Goal: Book appointment/travel/reservation

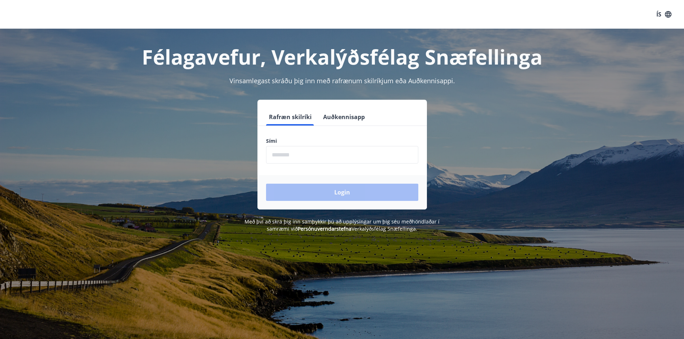
click at [307, 153] on input "phone" at bounding box center [342, 155] width 152 height 18
type input "********"
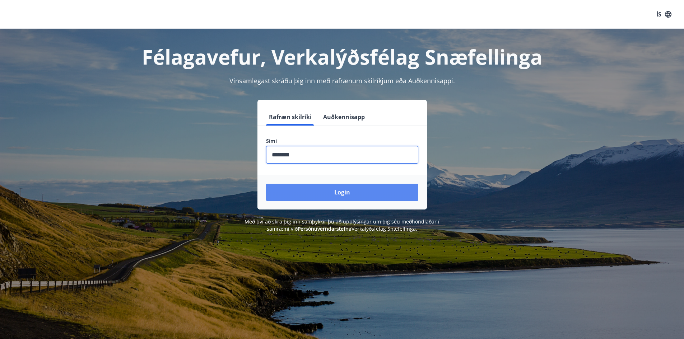
click at [336, 196] on button "Login" at bounding box center [342, 192] width 152 height 17
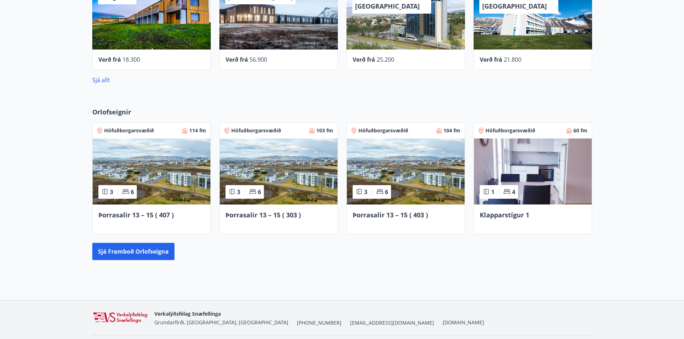
scroll to position [426, 0]
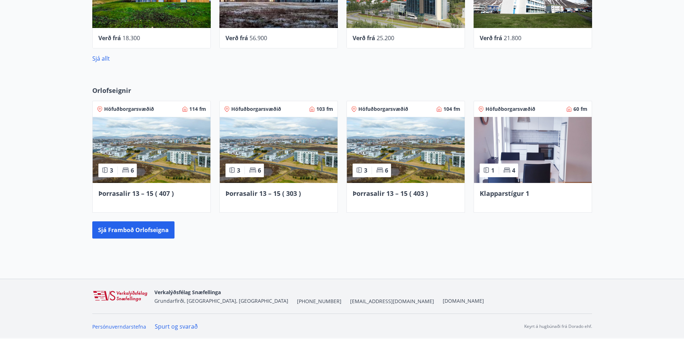
click at [502, 196] on span "Klapparstígur 1" at bounding box center [505, 193] width 50 height 9
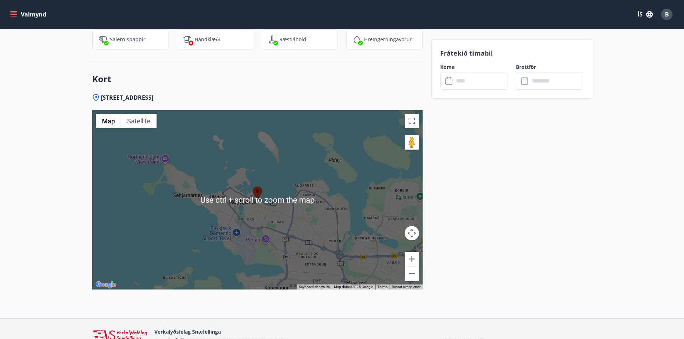
scroll to position [901, 0]
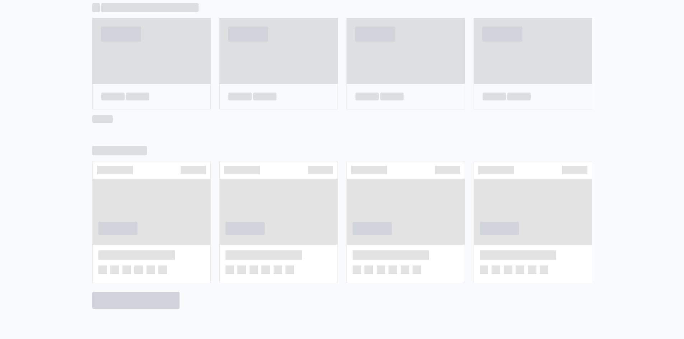
scroll to position [370, 0]
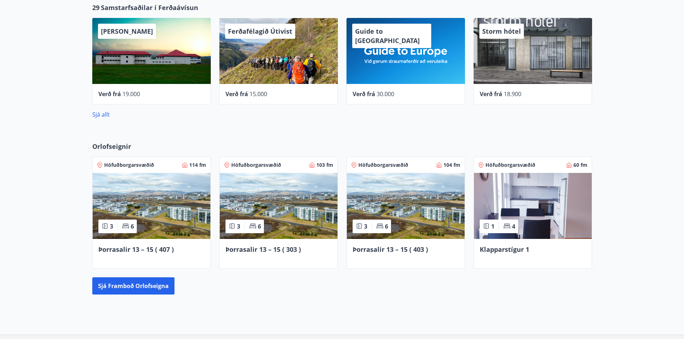
click at [368, 251] on span "Þorrasalir 13 – 15 ( 403 )" at bounding box center [390, 249] width 75 height 9
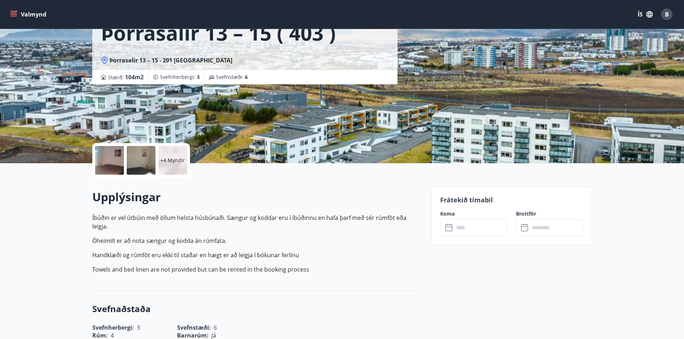
scroll to position [144, 0]
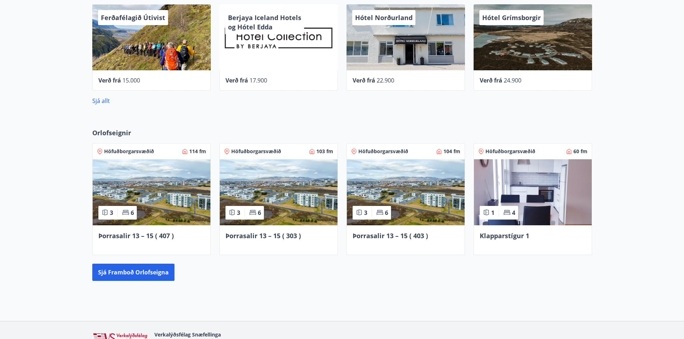
scroll to position [419, 0]
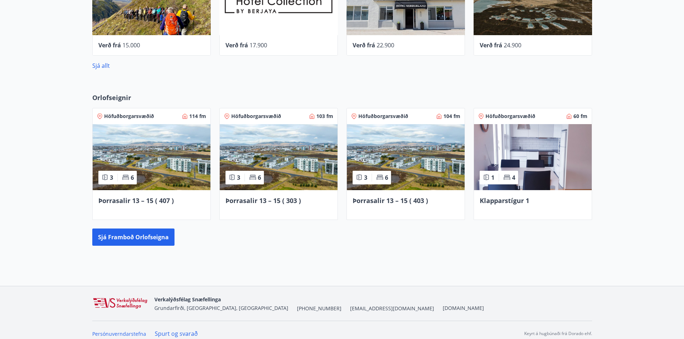
click at [263, 201] on span "Þorrasalir 13 – 15 ( 303 )" at bounding box center [263, 200] width 75 height 9
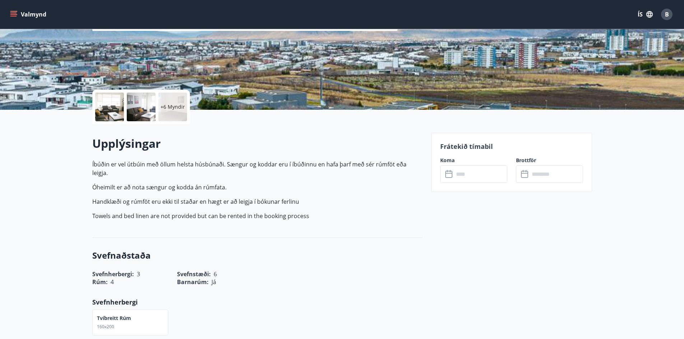
scroll to position [108, 0]
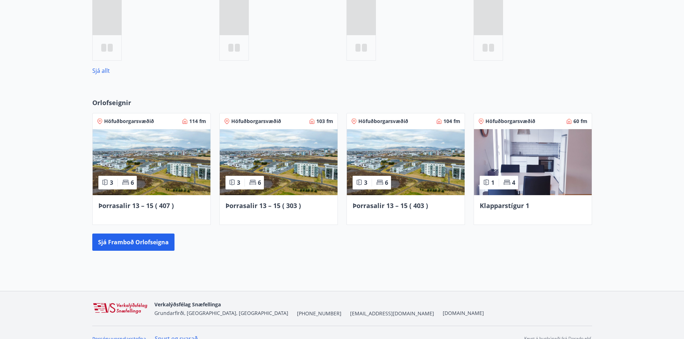
scroll to position [363, 0]
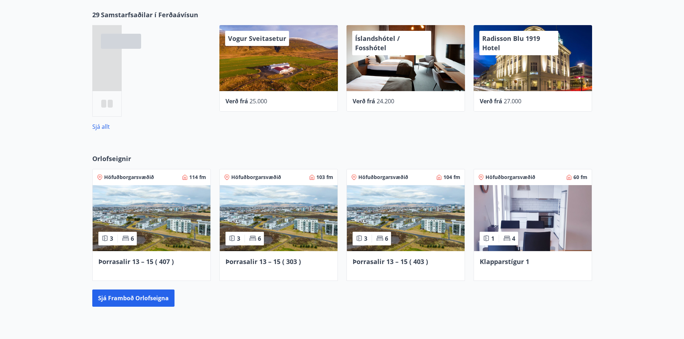
click at [138, 261] on span "Þorrasalir 13 – 15 ( 407 )" at bounding box center [135, 261] width 75 height 9
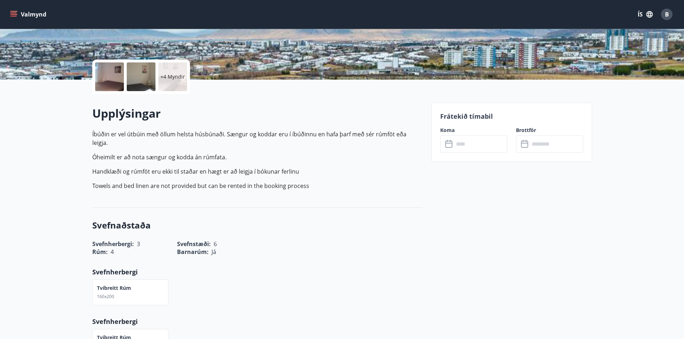
scroll to position [215, 0]
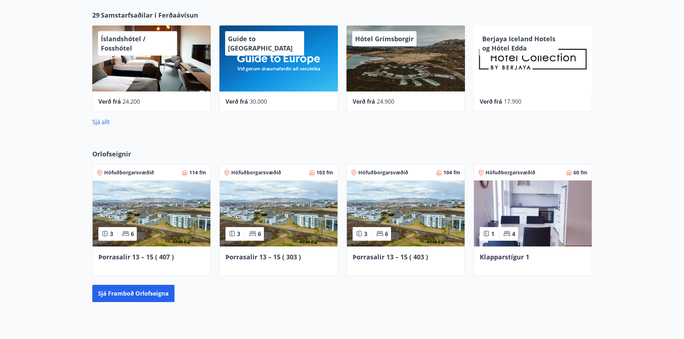
scroll to position [426, 0]
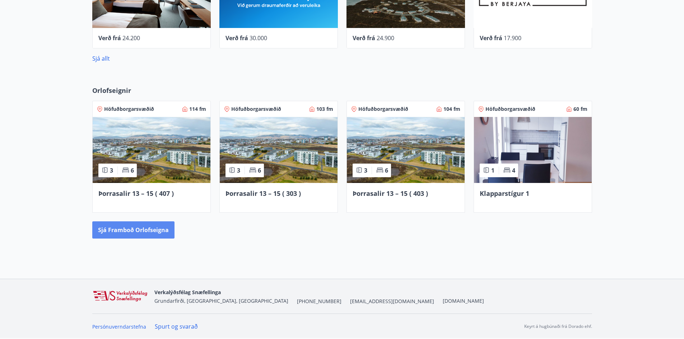
click at [131, 228] on button "Sjá framboð orlofseigna" at bounding box center [133, 230] width 82 height 17
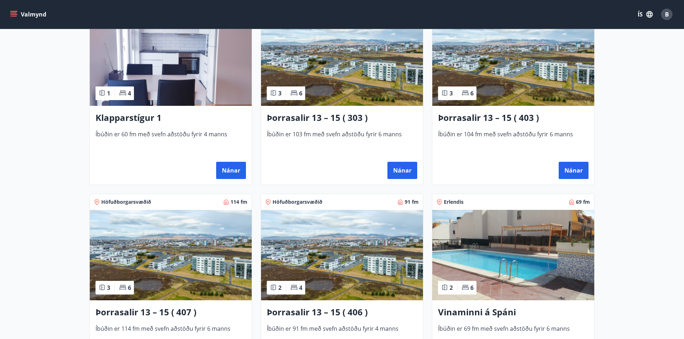
scroll to position [431, 0]
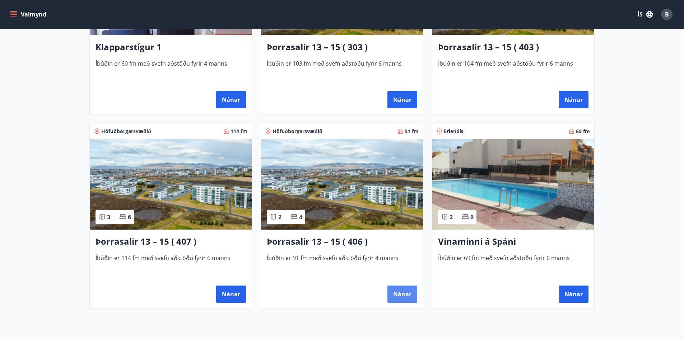
click at [403, 295] on button "Nánar" at bounding box center [402, 294] width 30 height 17
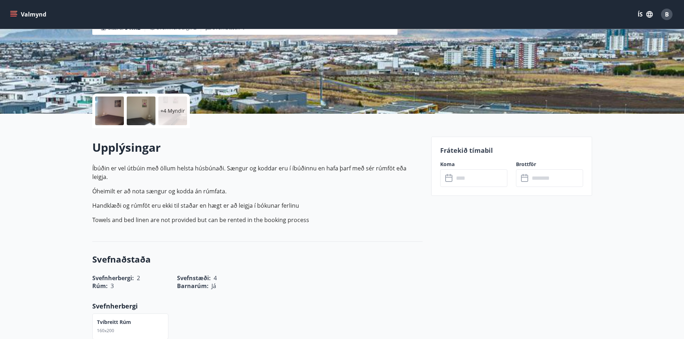
scroll to position [36, 0]
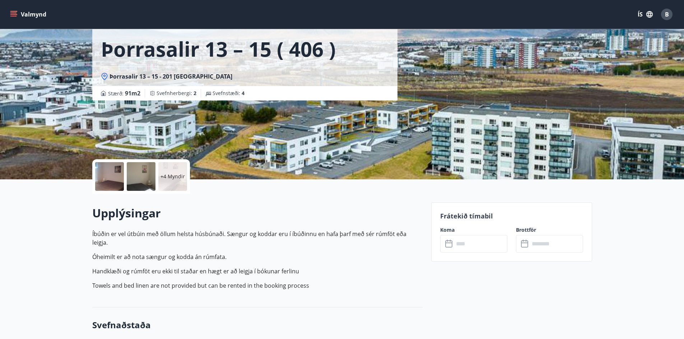
click at [473, 245] on input "text" at bounding box center [481, 244] width 54 height 18
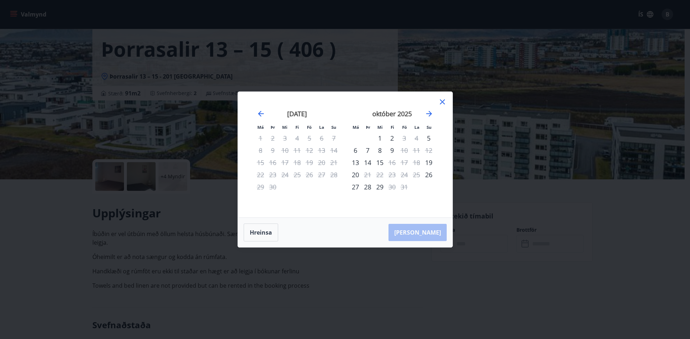
click at [442, 102] on icon at bounding box center [441, 102] width 1 height 1
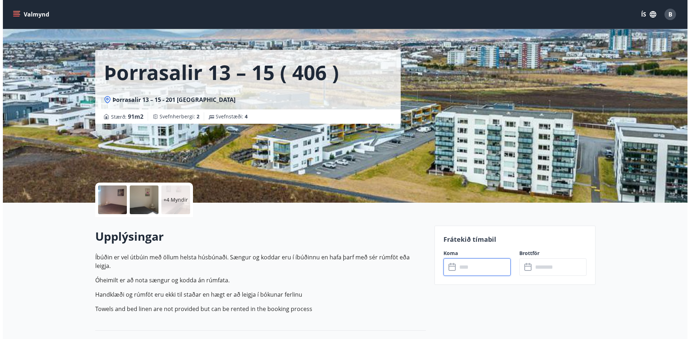
scroll to position [0, 0]
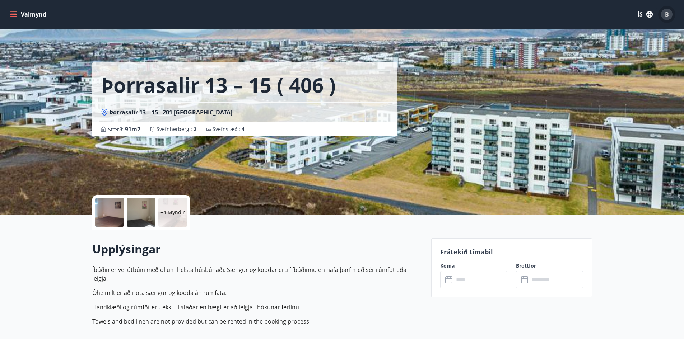
click at [668, 13] on span "B" at bounding box center [667, 14] width 4 height 8
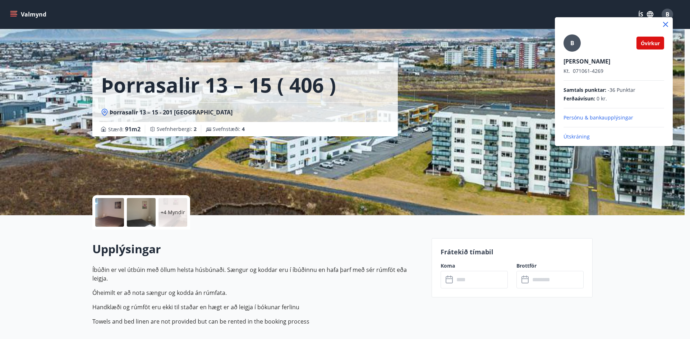
click at [574, 137] on p "Útskráning" at bounding box center [613, 136] width 101 height 7
